Goal: Information Seeking & Learning: Learn about a topic

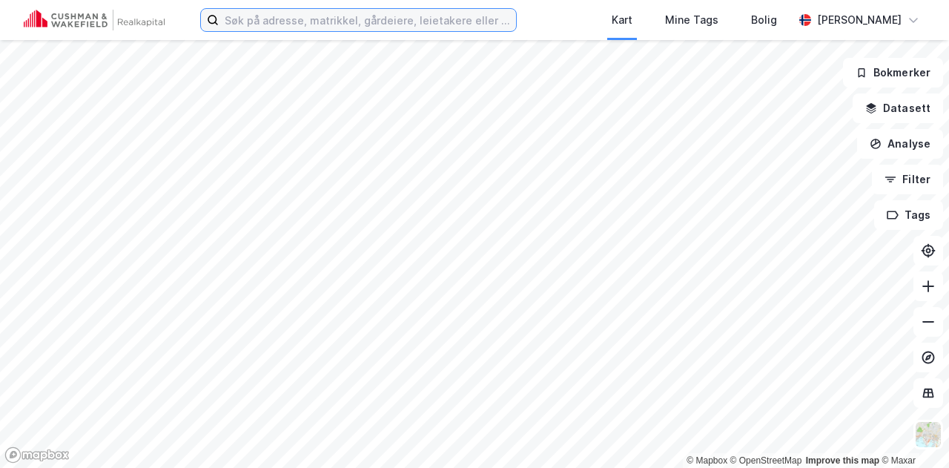
click at [388, 26] on input at bounding box center [367, 20] width 297 height 22
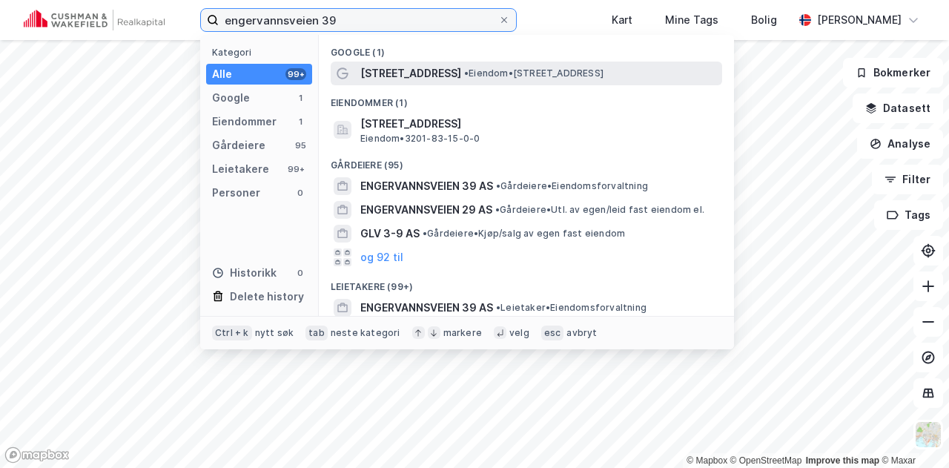
type input "engervannsveien 39"
click at [434, 72] on span "[STREET_ADDRESS]" at bounding box center [410, 73] width 101 height 18
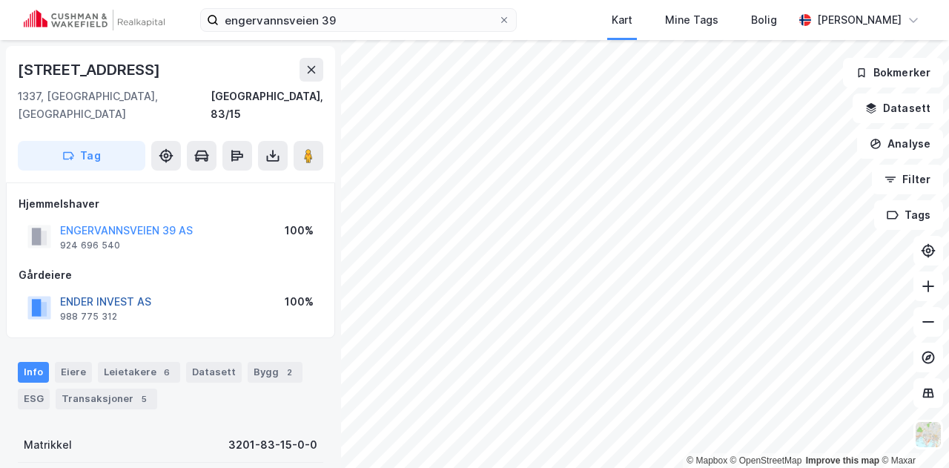
click at [0, 0] on button "ENDER INVEST AS" at bounding box center [0, 0] width 0 height 0
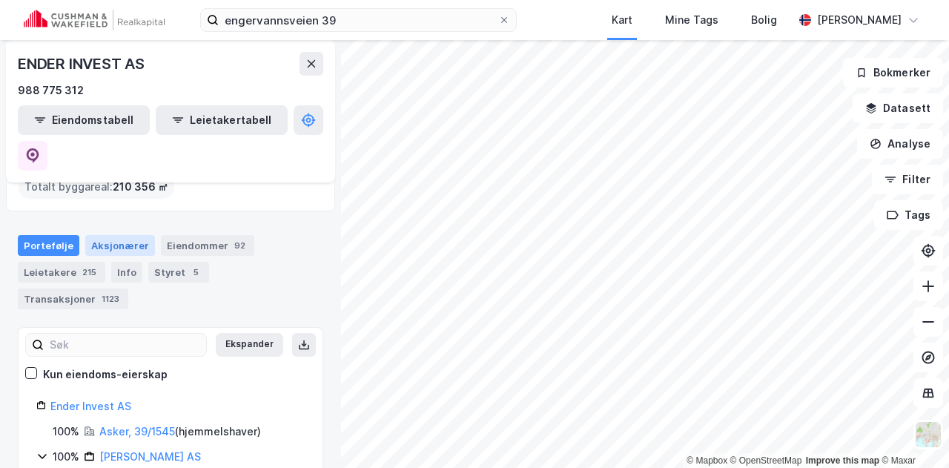
click at [129, 235] on div "Aksjonærer" at bounding box center [120, 245] width 70 height 21
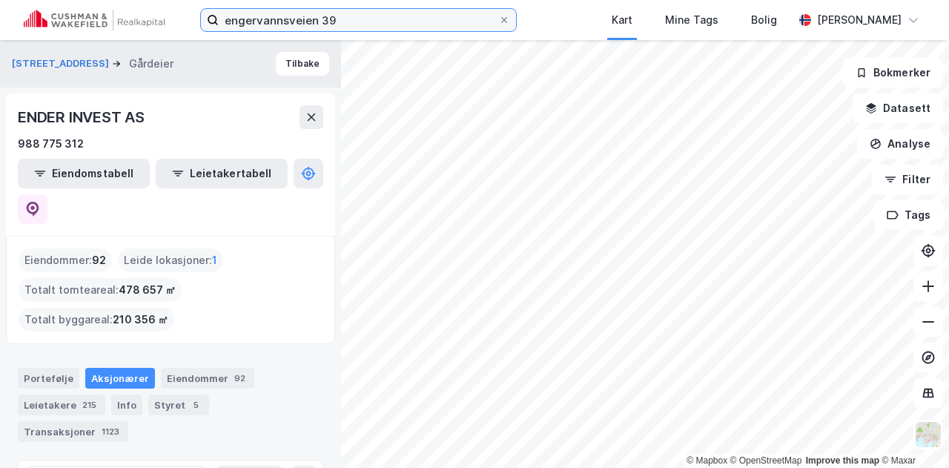
click at [356, 23] on input "engervannsveien 39" at bounding box center [358, 20] width 279 height 22
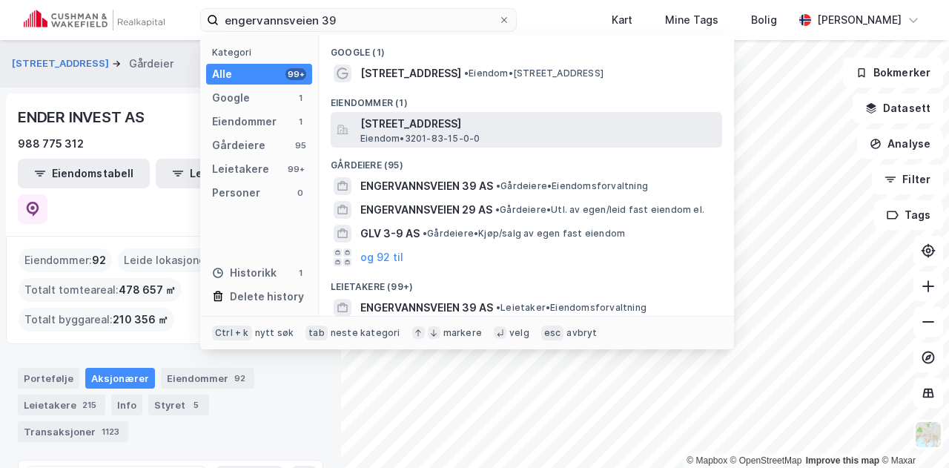
click at [399, 126] on span "[STREET_ADDRESS]" at bounding box center [538, 124] width 356 height 18
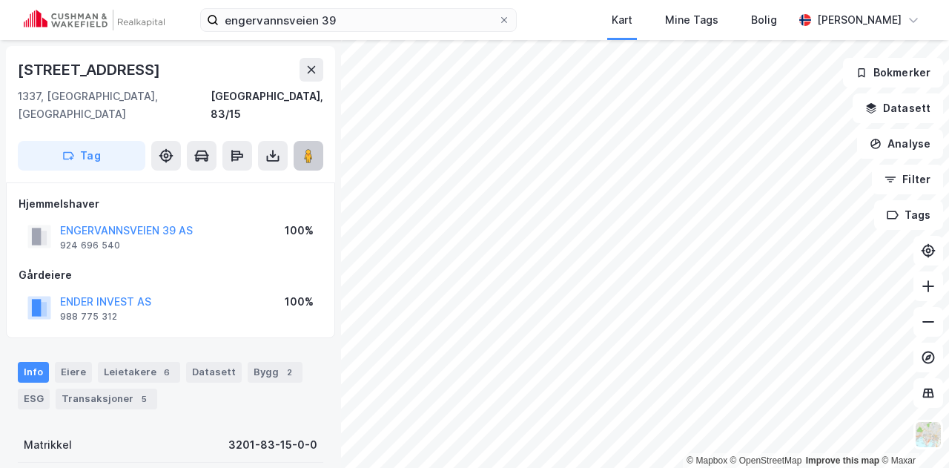
click at [304, 148] on image at bounding box center [308, 155] width 9 height 15
click at [906, 112] on button "Datasett" at bounding box center [897, 108] width 90 height 30
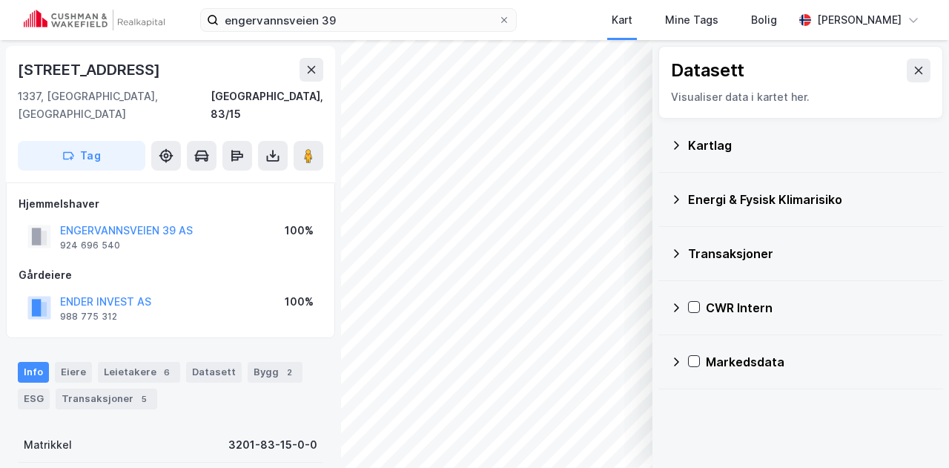
click at [677, 303] on icon at bounding box center [676, 308] width 12 height 12
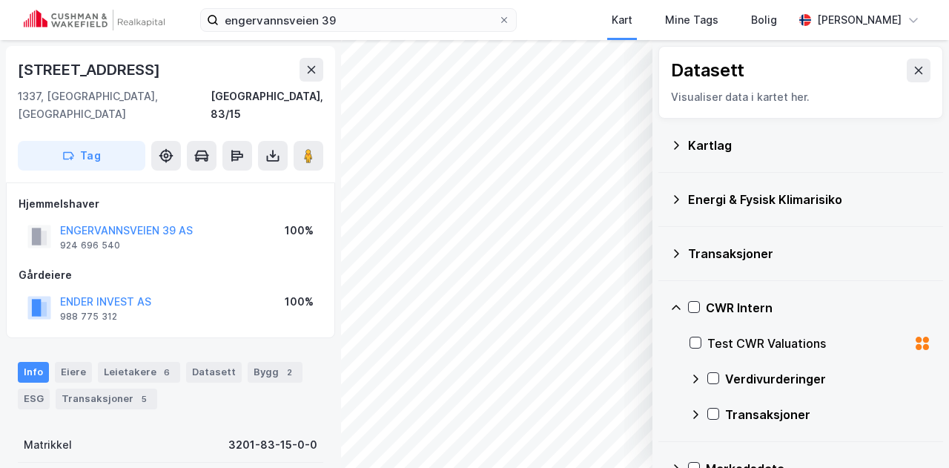
click at [695, 378] on icon at bounding box center [695, 379] width 12 height 12
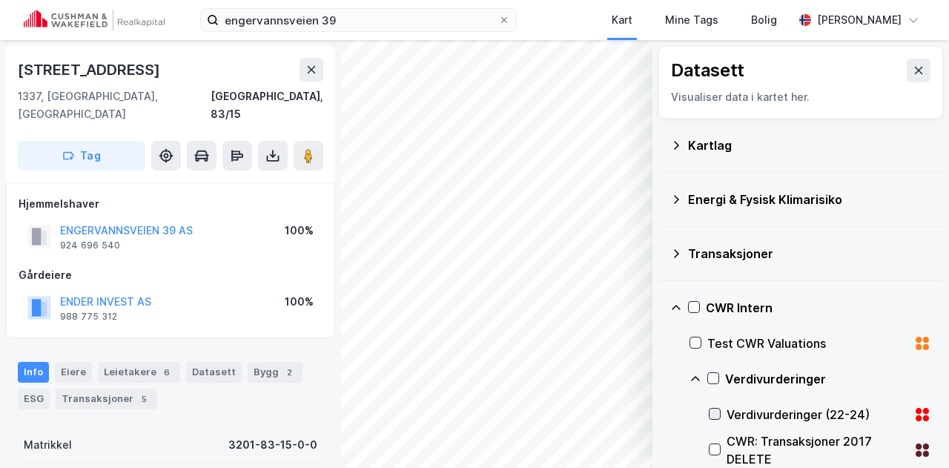
click at [719, 408] on icon at bounding box center [714, 413] width 10 height 10
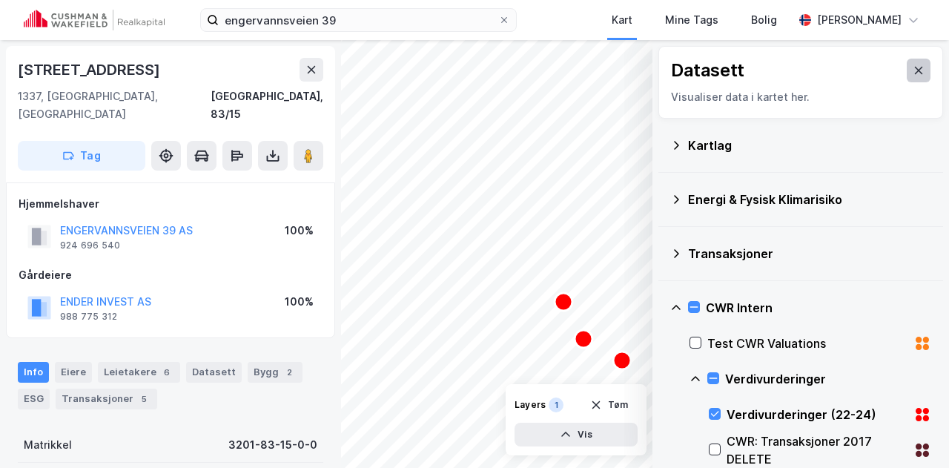
click at [912, 69] on icon at bounding box center [918, 70] width 12 height 12
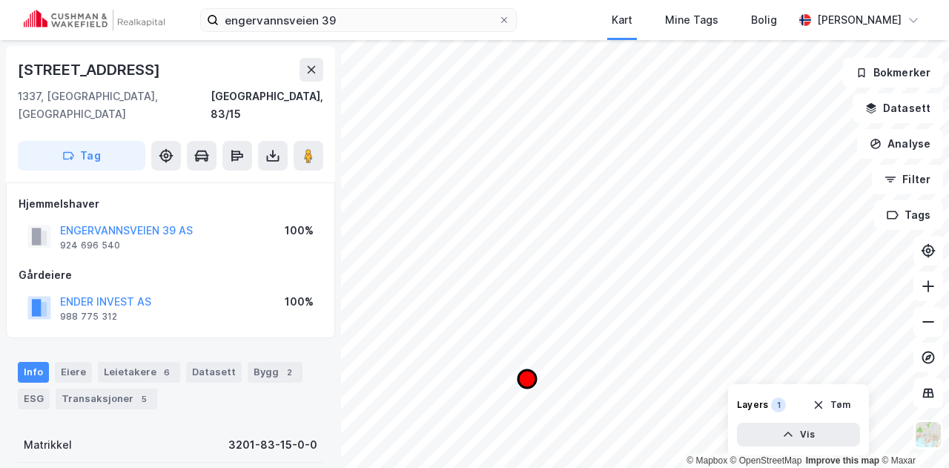
click at [529, 377] on icon "Map marker" at bounding box center [527, 379] width 18 height 18
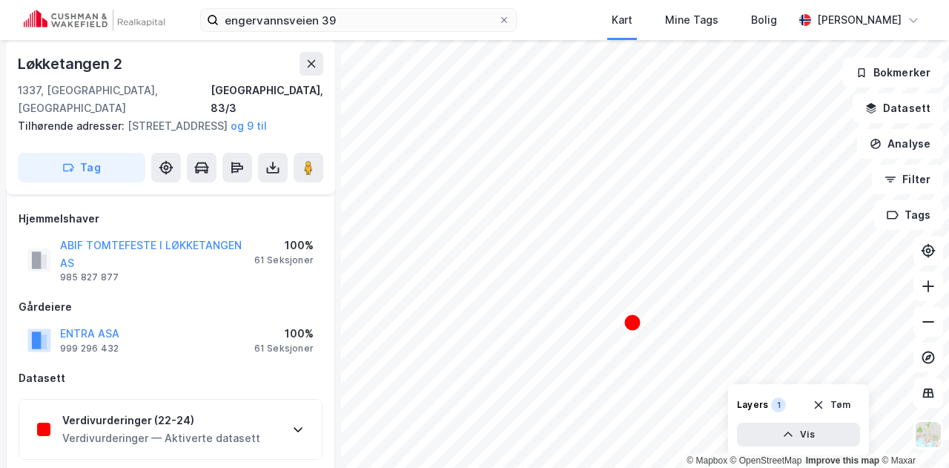
click at [146, 411] on div "Verdivurderinger (22-24)" at bounding box center [161, 420] width 198 height 18
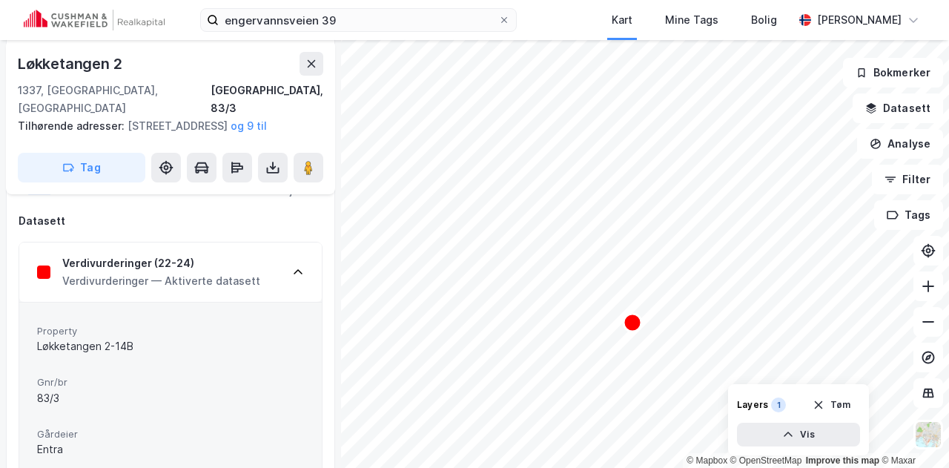
scroll to position [148, 0]
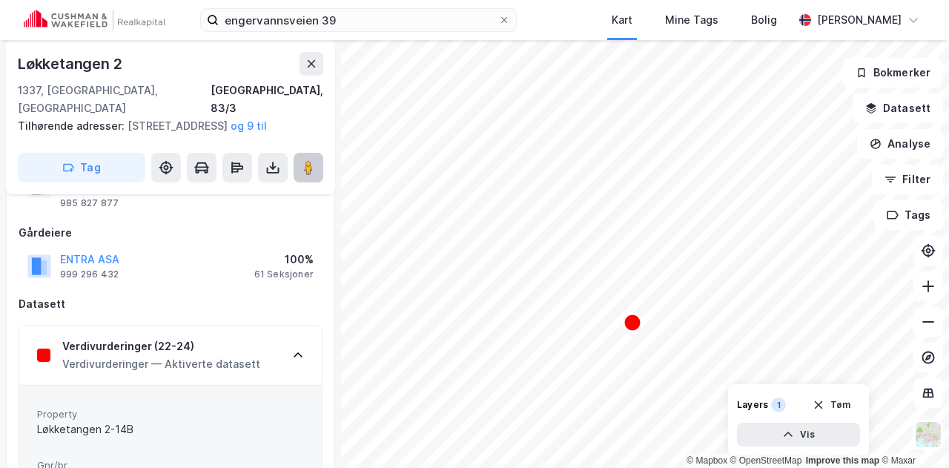
click at [305, 162] on image at bounding box center [308, 167] width 9 height 15
